Goal: Navigation & Orientation: Find specific page/section

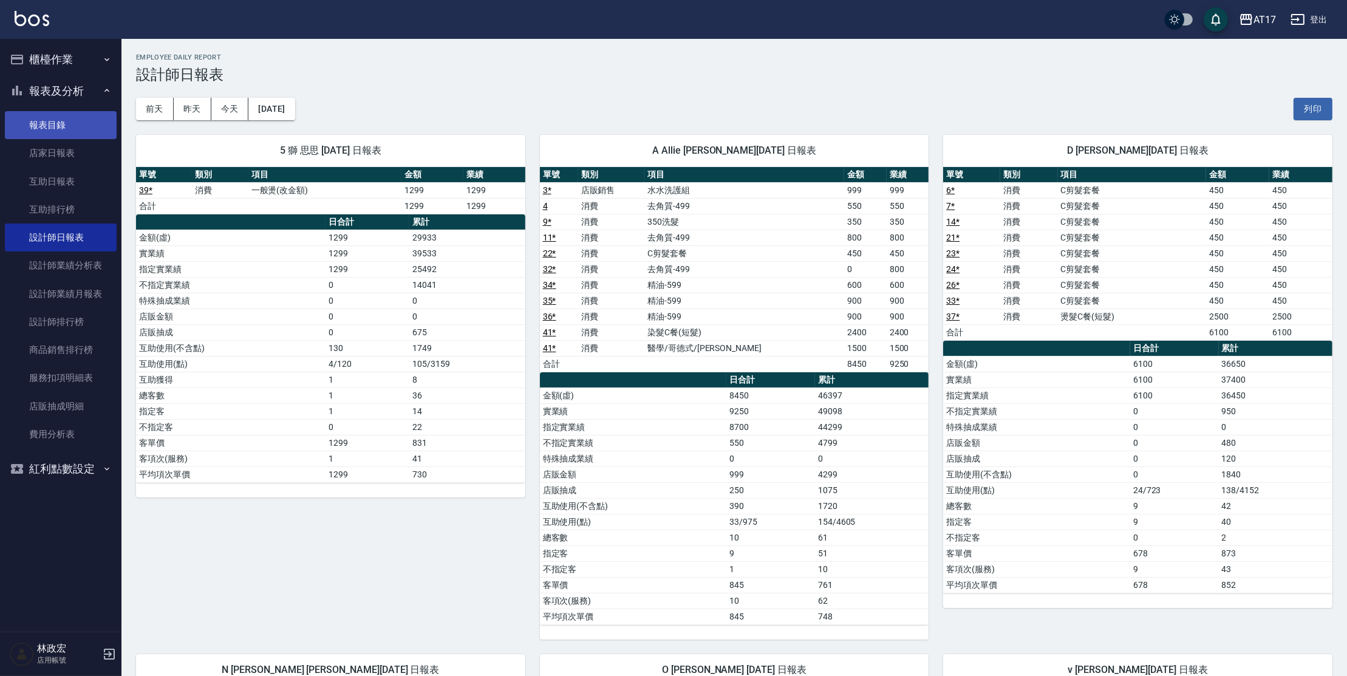
click at [69, 131] on link "報表目錄" at bounding box center [61, 125] width 112 height 28
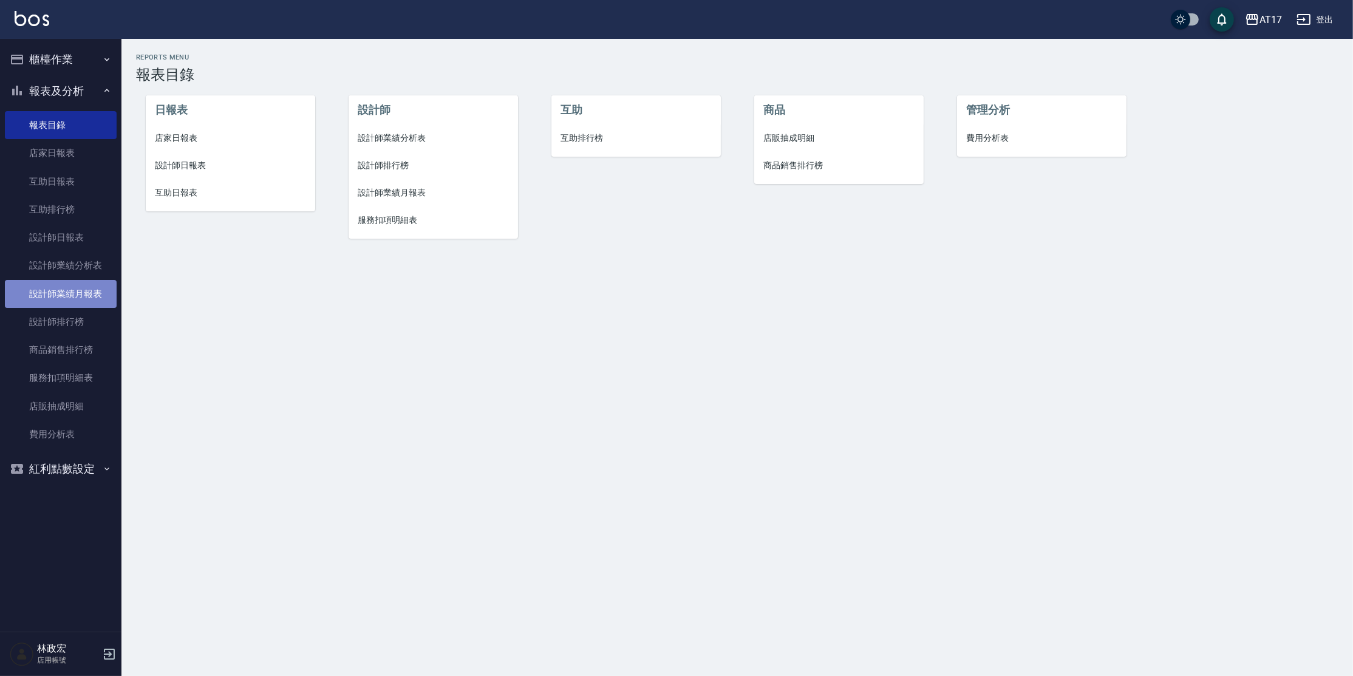
click at [80, 299] on link "設計師業績月報表" at bounding box center [61, 294] width 112 height 28
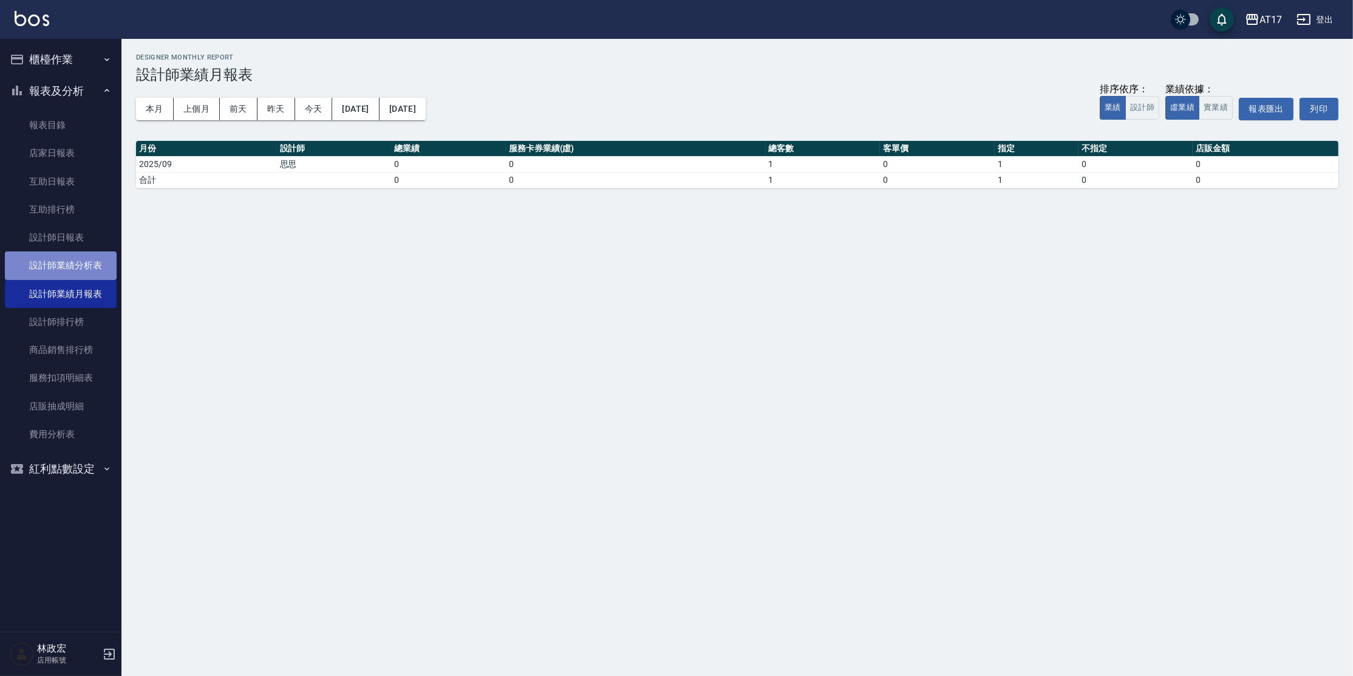
click at [83, 275] on link "設計師業績分析表" at bounding box center [61, 265] width 112 height 28
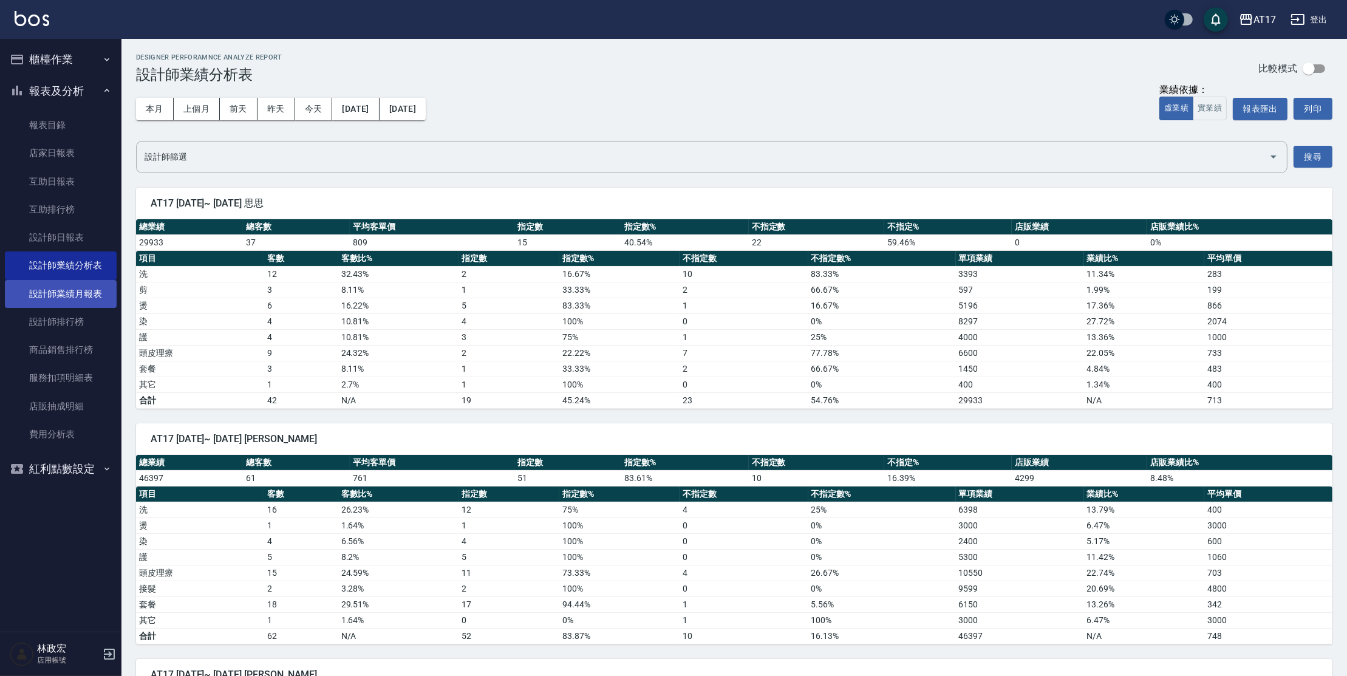
click at [92, 290] on link "設計師業績月報表" at bounding box center [61, 294] width 112 height 28
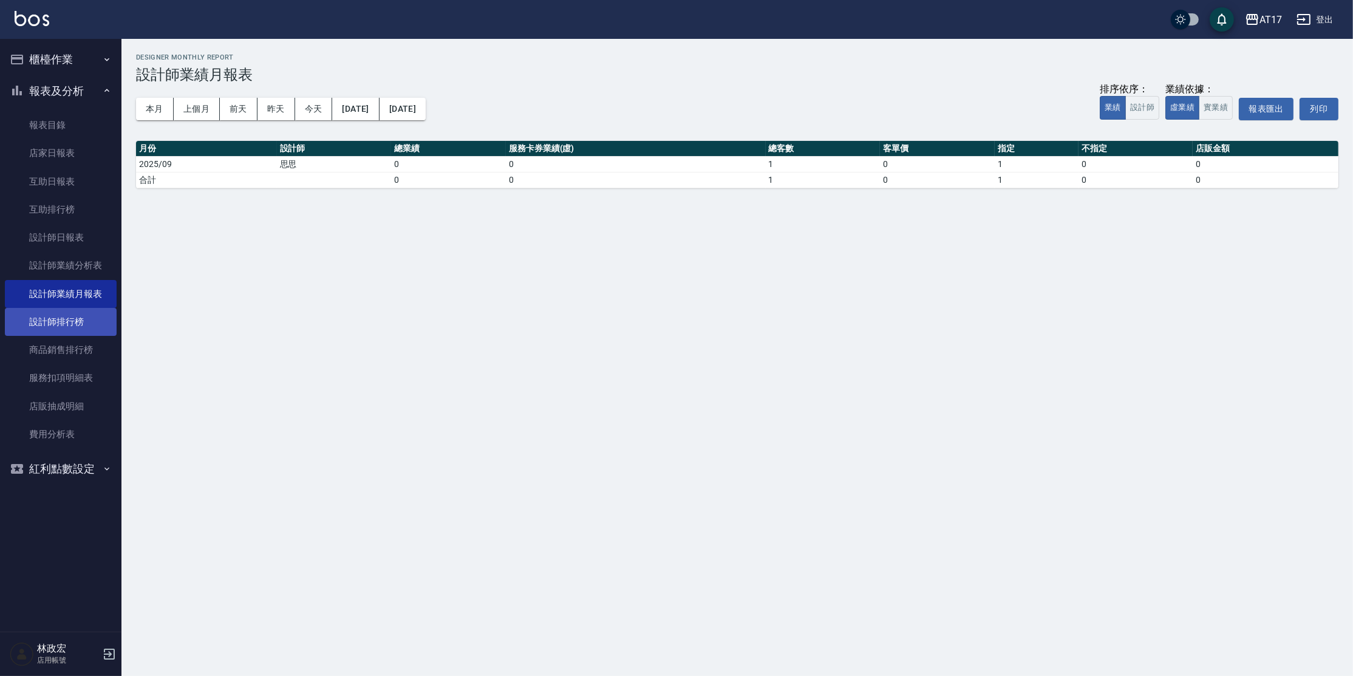
click at [75, 319] on link "設計師排行榜" at bounding box center [61, 322] width 112 height 28
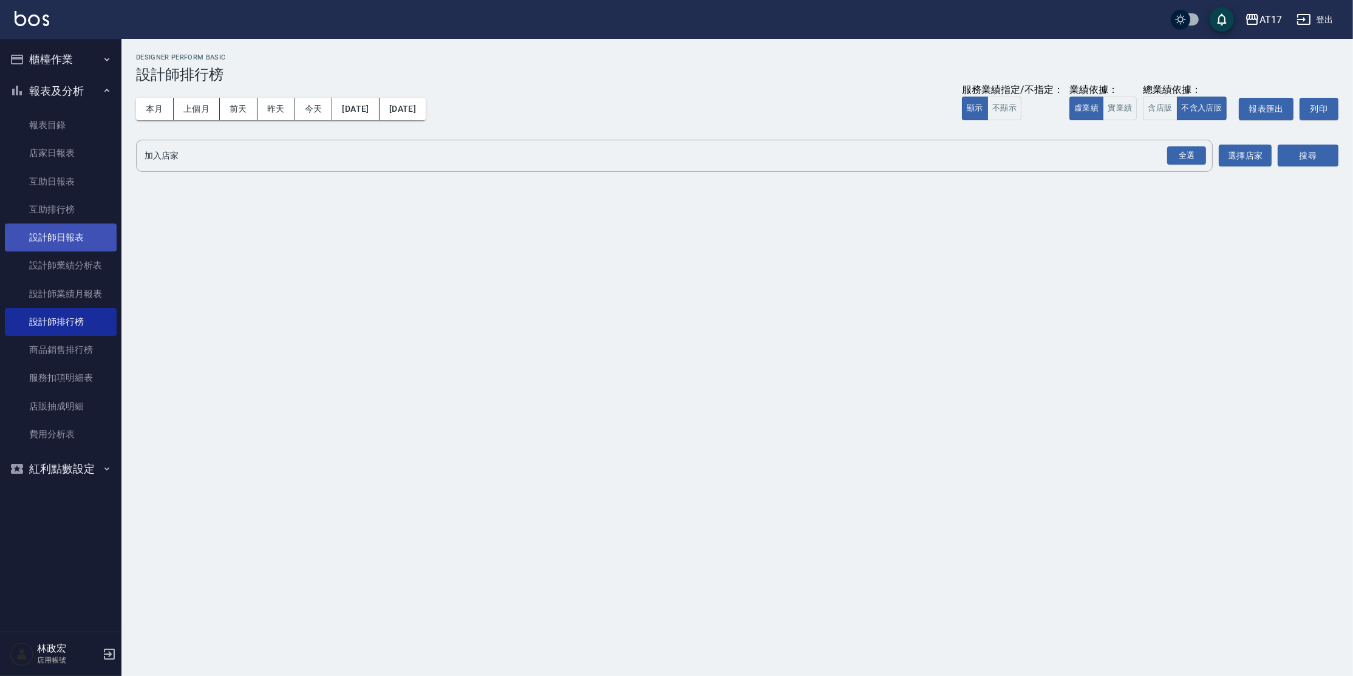
click at [85, 237] on link "設計師日報表" at bounding box center [61, 238] width 112 height 28
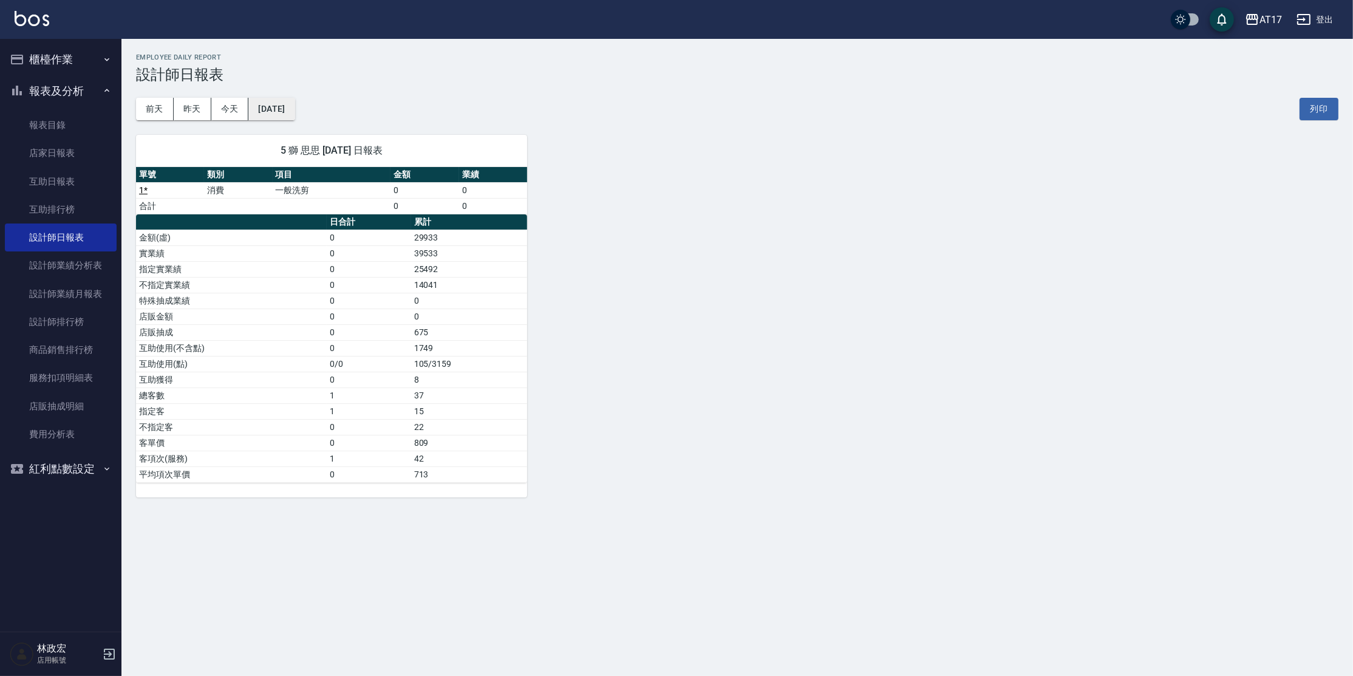
click at [279, 108] on button "[DATE]" at bounding box center [271, 109] width 46 height 22
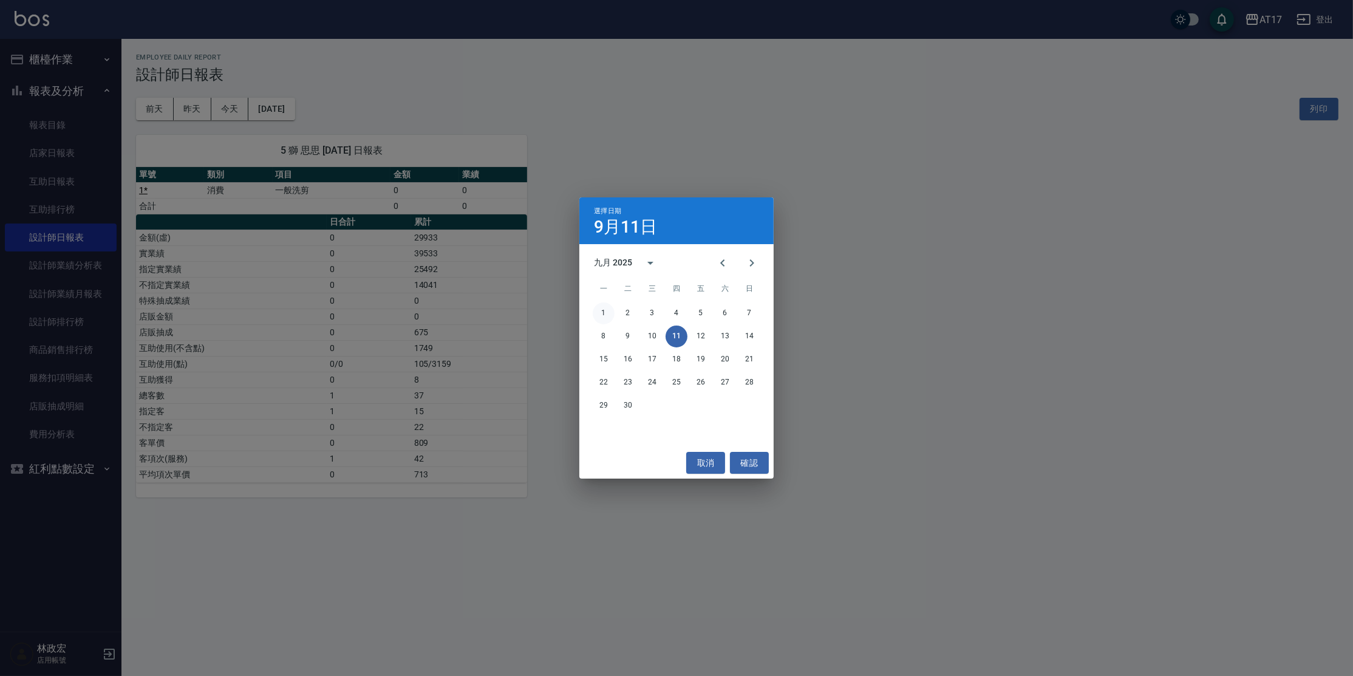
click at [607, 311] on button "1" at bounding box center [604, 313] width 22 height 22
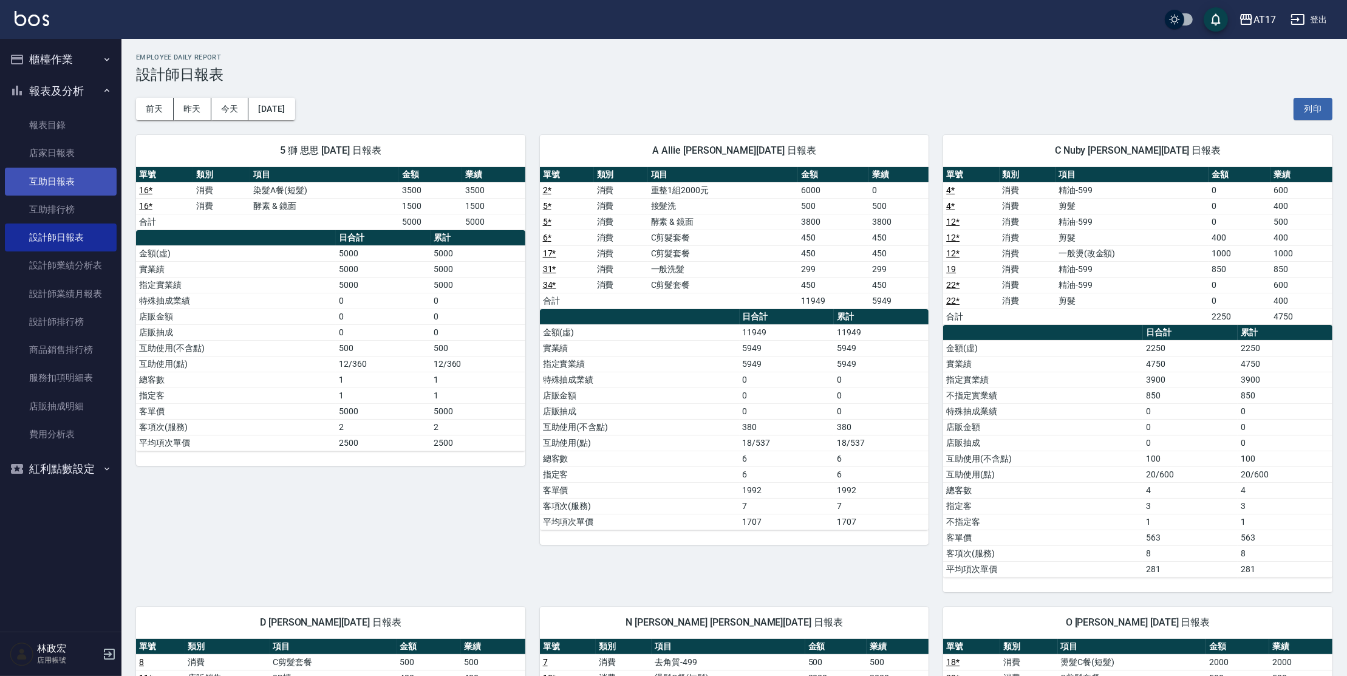
click at [105, 185] on link "互助日報表" at bounding box center [61, 182] width 112 height 28
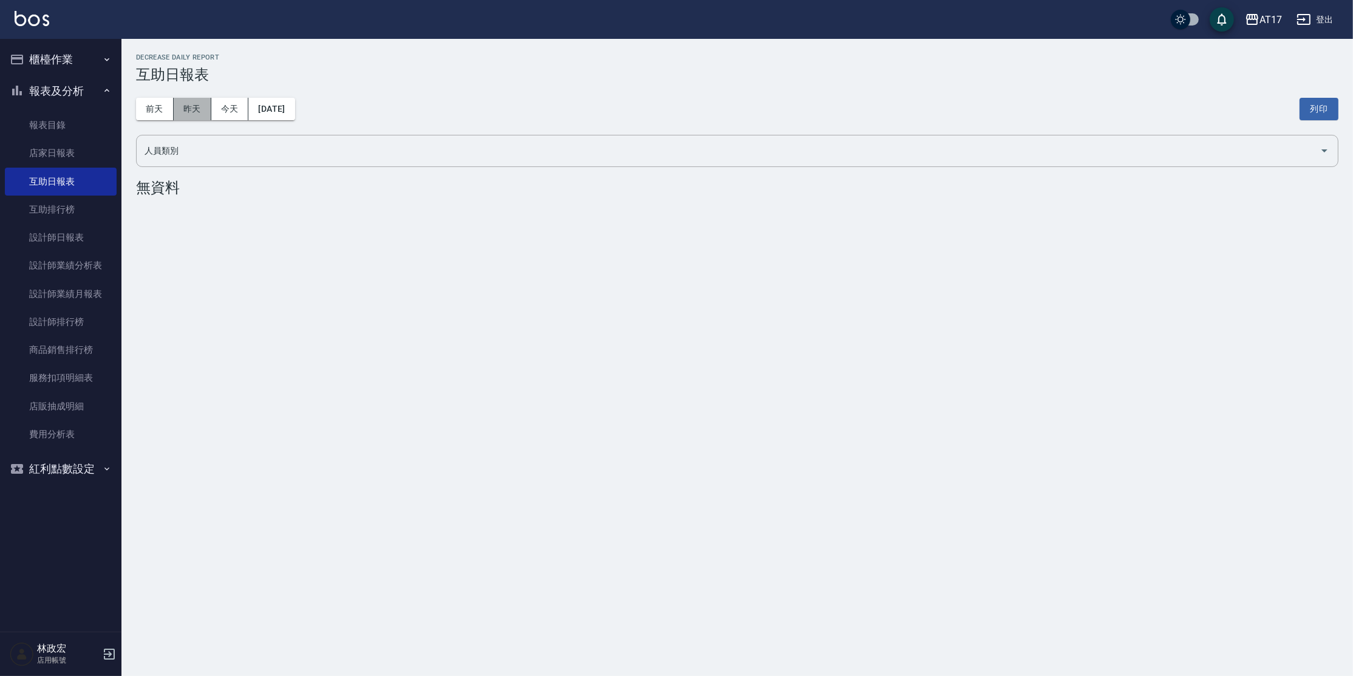
click at [206, 113] on button "昨天" at bounding box center [193, 109] width 38 height 22
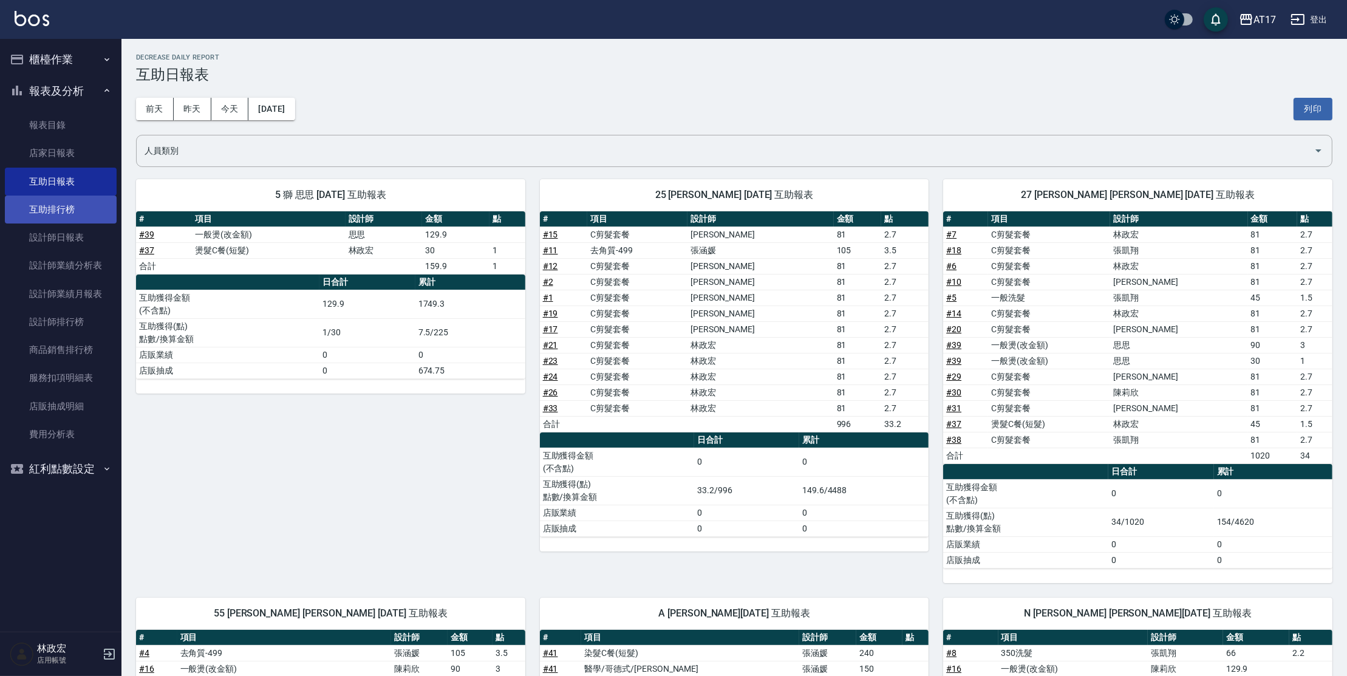
click at [100, 208] on link "互助排行榜" at bounding box center [61, 210] width 112 height 28
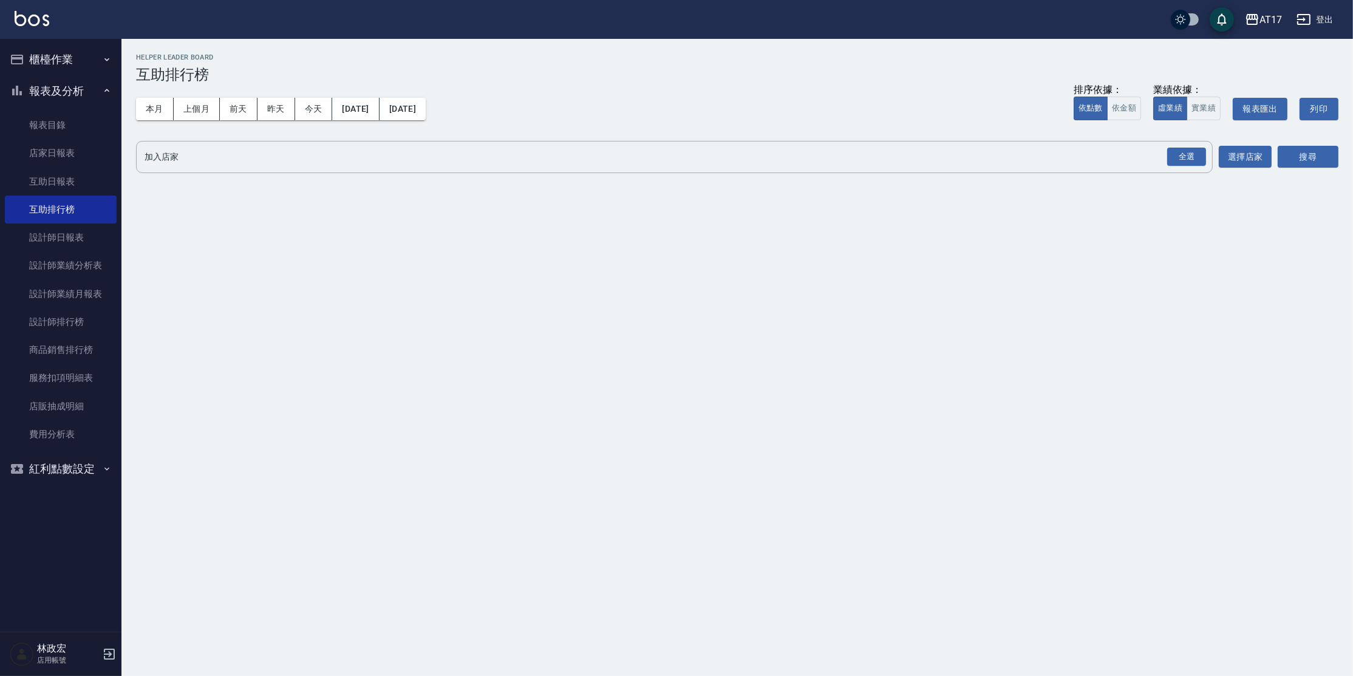
drag, startPoint x: 165, startPoint y: 114, endPoint x: 304, endPoint y: 94, distance: 140.5
click at [166, 114] on button "本月" at bounding box center [155, 109] width 38 height 22
click at [1189, 161] on div "全選" at bounding box center [1186, 157] width 39 height 19
click at [1308, 158] on button "搜尋" at bounding box center [1308, 157] width 61 height 22
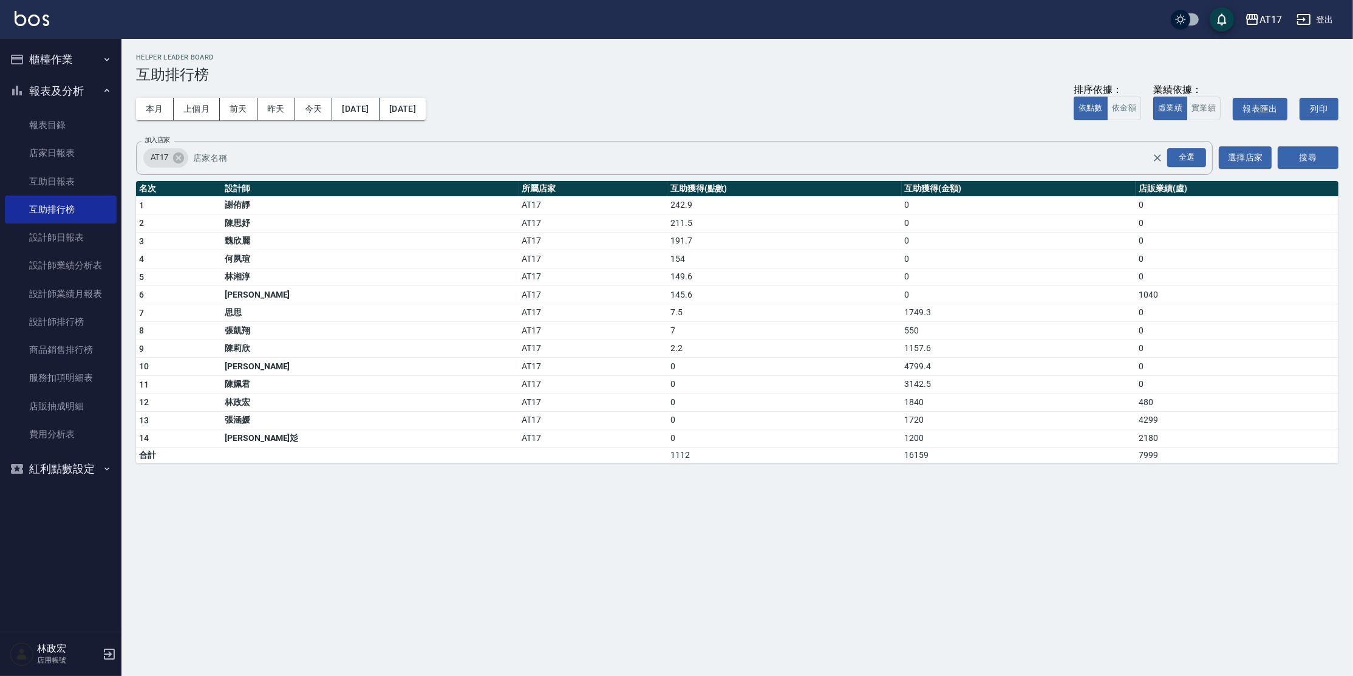
click at [66, 44] on button "櫃檯作業" at bounding box center [61, 60] width 112 height 32
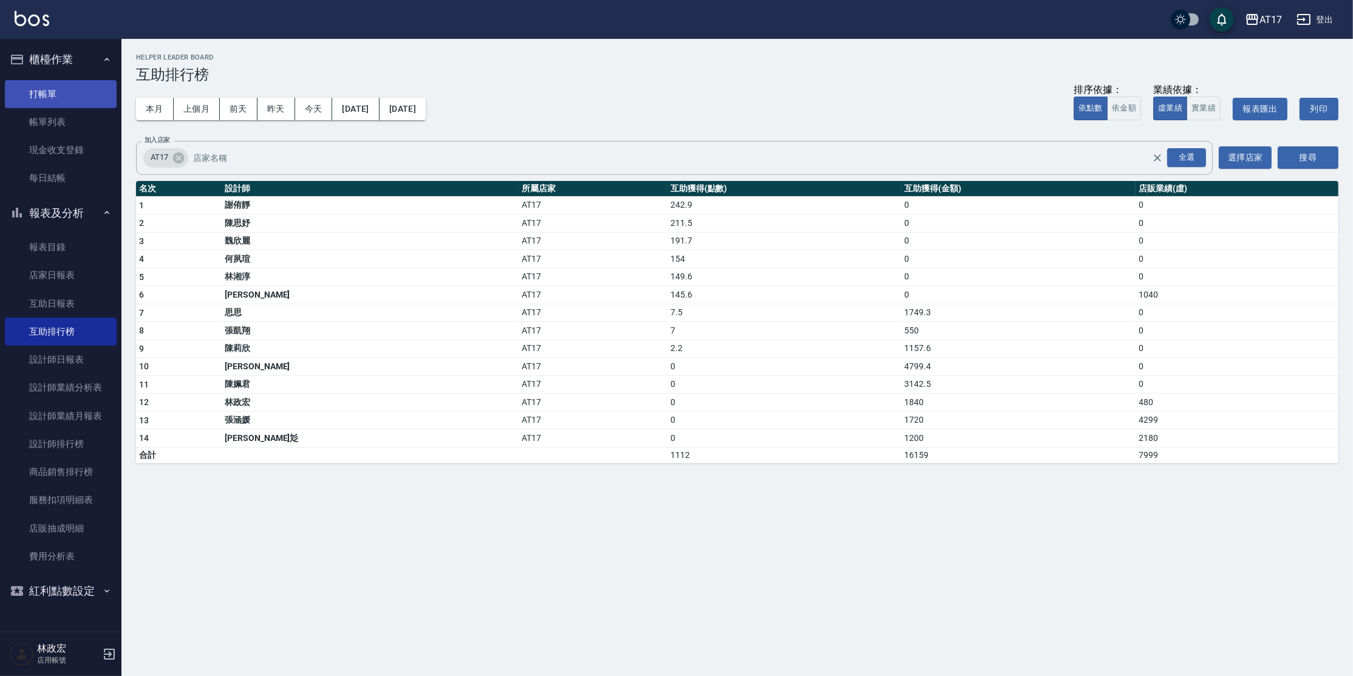
click at [63, 101] on link "打帳單" at bounding box center [61, 94] width 112 height 28
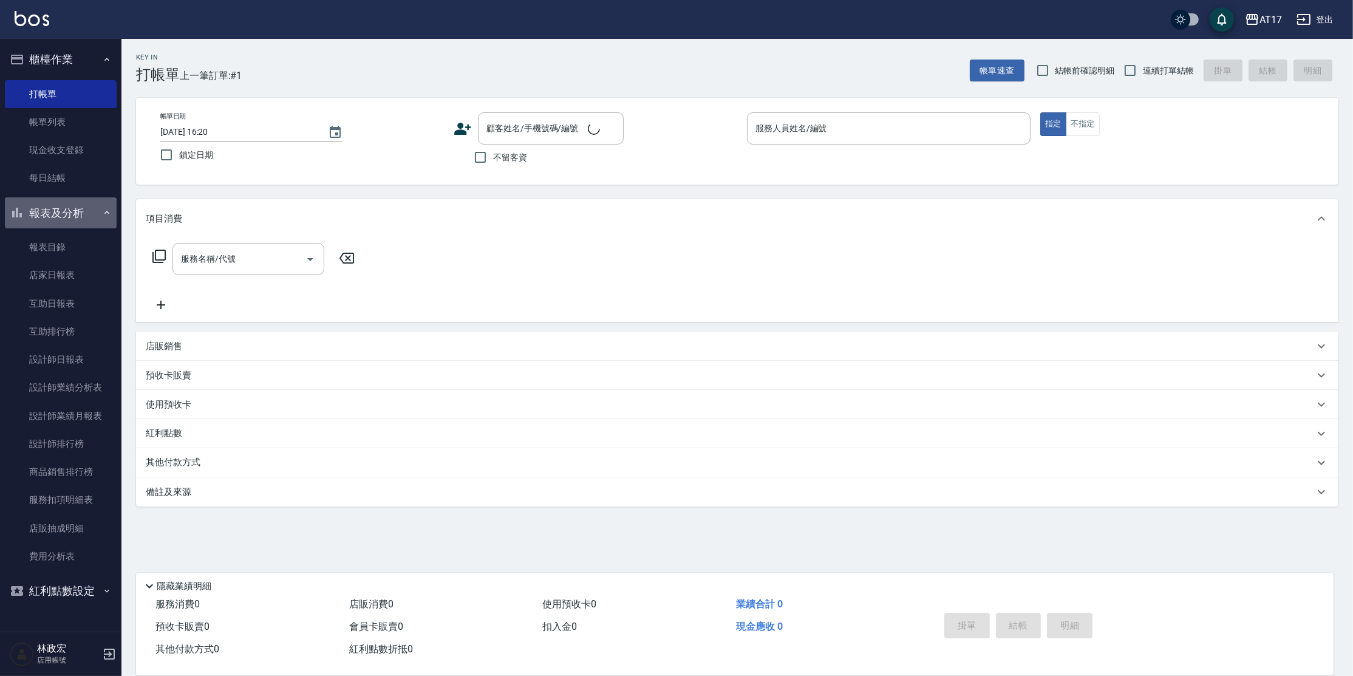
click at [77, 208] on button "報表及分析" at bounding box center [61, 213] width 112 height 32
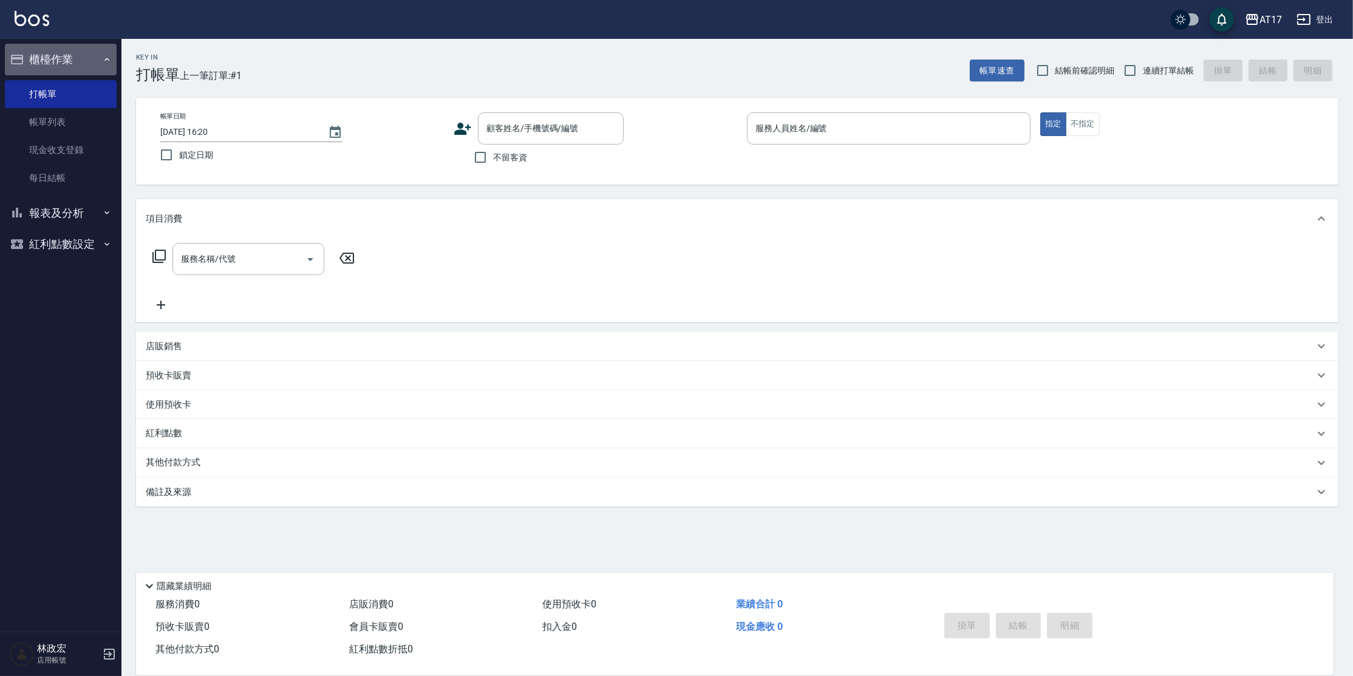
click at [75, 61] on button "櫃檯作業" at bounding box center [61, 60] width 112 height 32
